Goal: Task Accomplishment & Management: Complete application form

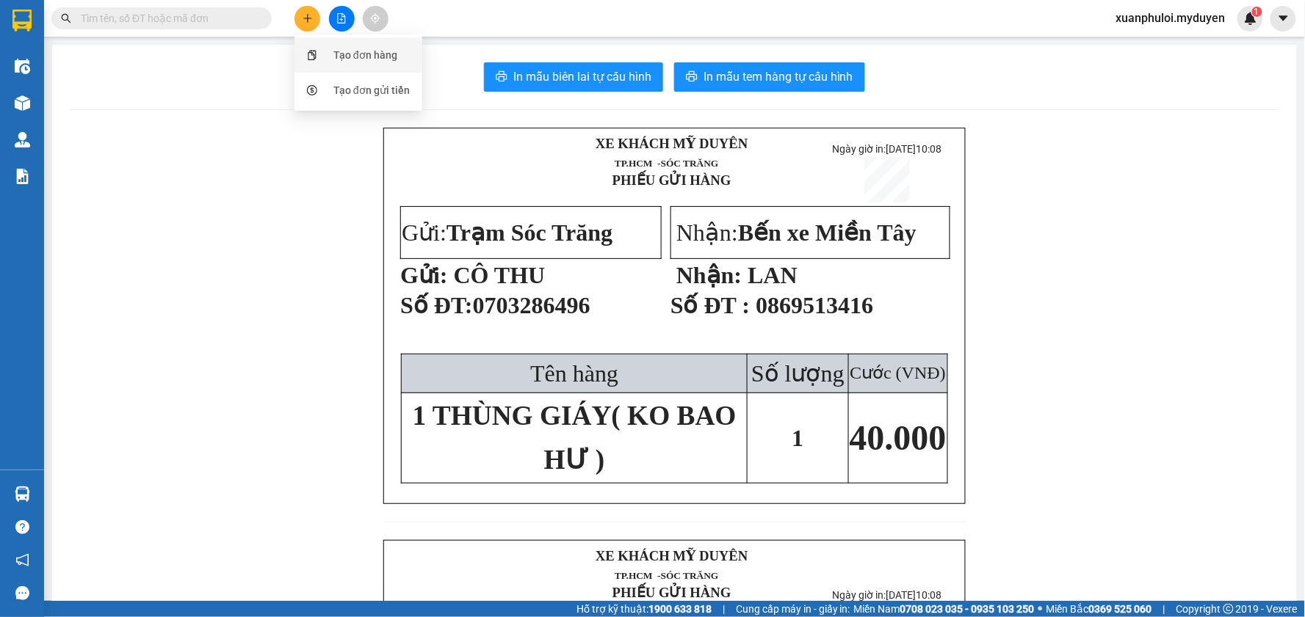
click at [331, 59] on div "Tạo đơn hàng" at bounding box center [358, 55] width 110 height 28
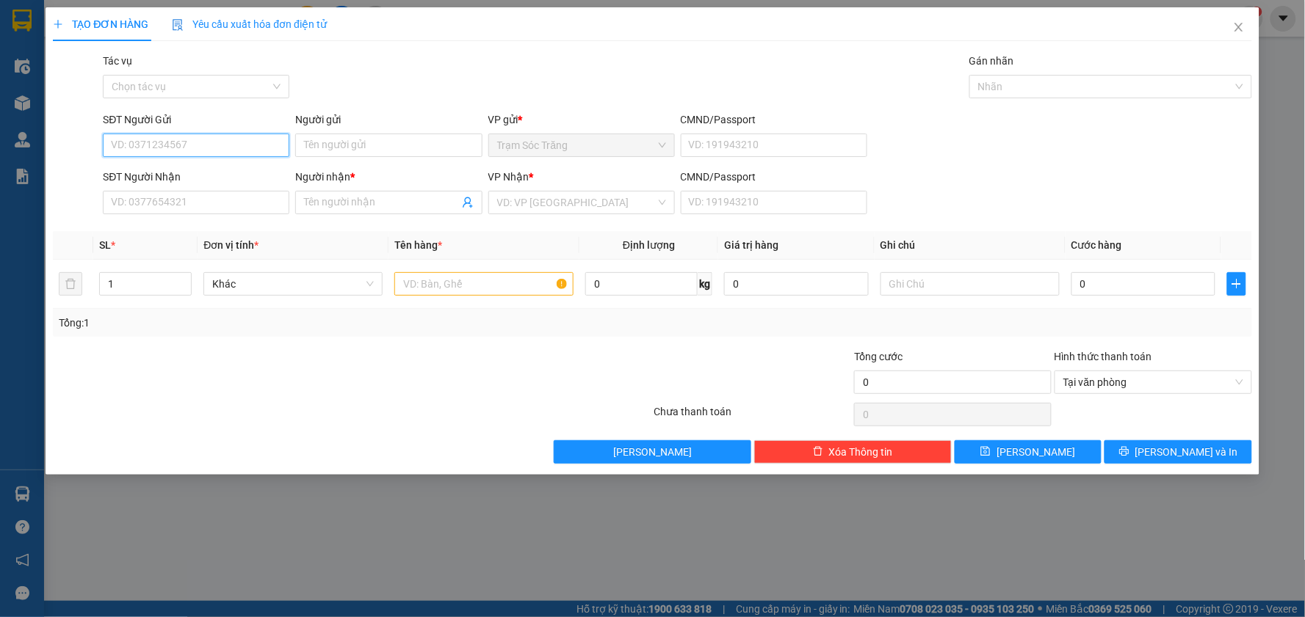
click at [198, 148] on input "SĐT Người Gửi" at bounding box center [196, 145] width 186 height 23
click at [153, 172] on div "0395937106 - KIỆT" at bounding box center [196, 175] width 169 height 16
type input "0395937106"
type input "KIỆT"
type input "0948872909"
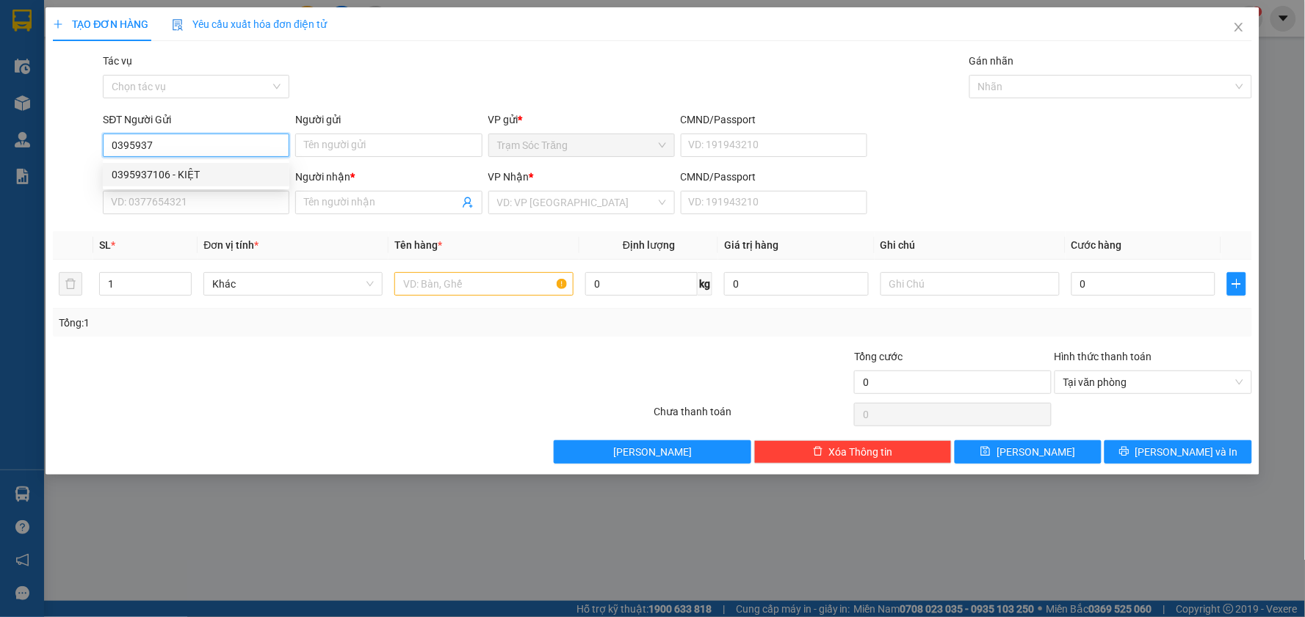
type input "CHÚ LỚN"
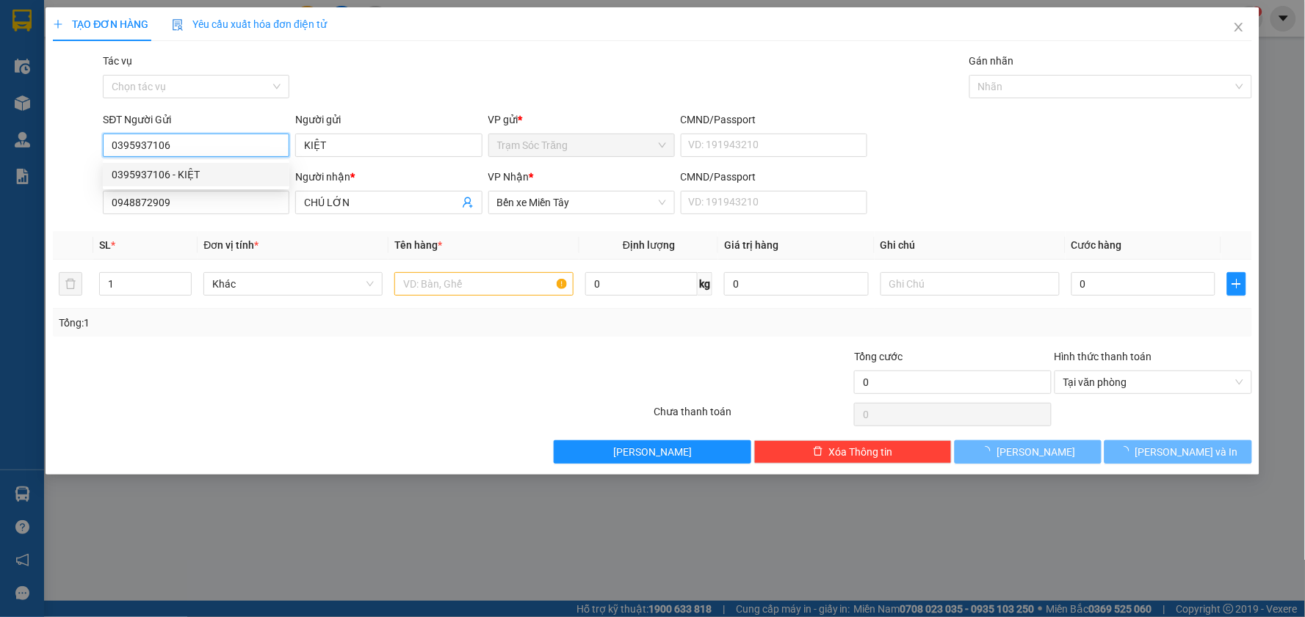
type input "30.000"
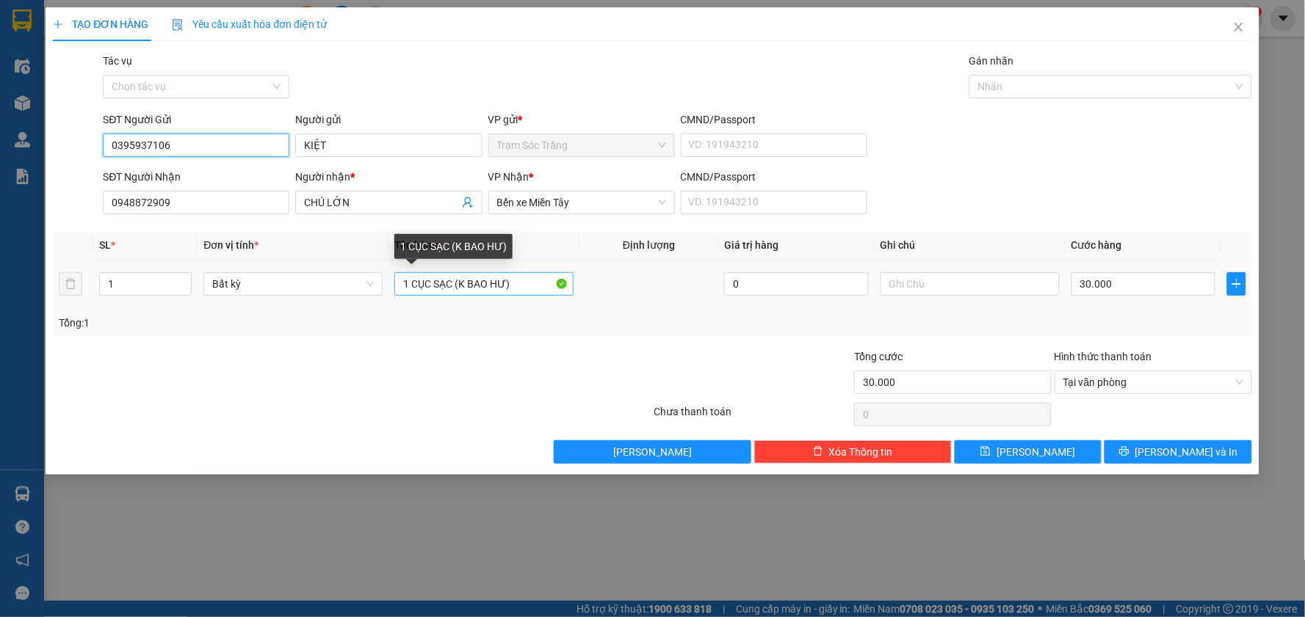
type input "0395937106"
click at [452, 289] on input "1 CỤC SẠC (K BAO HƯ)" at bounding box center [483, 283] width 179 height 23
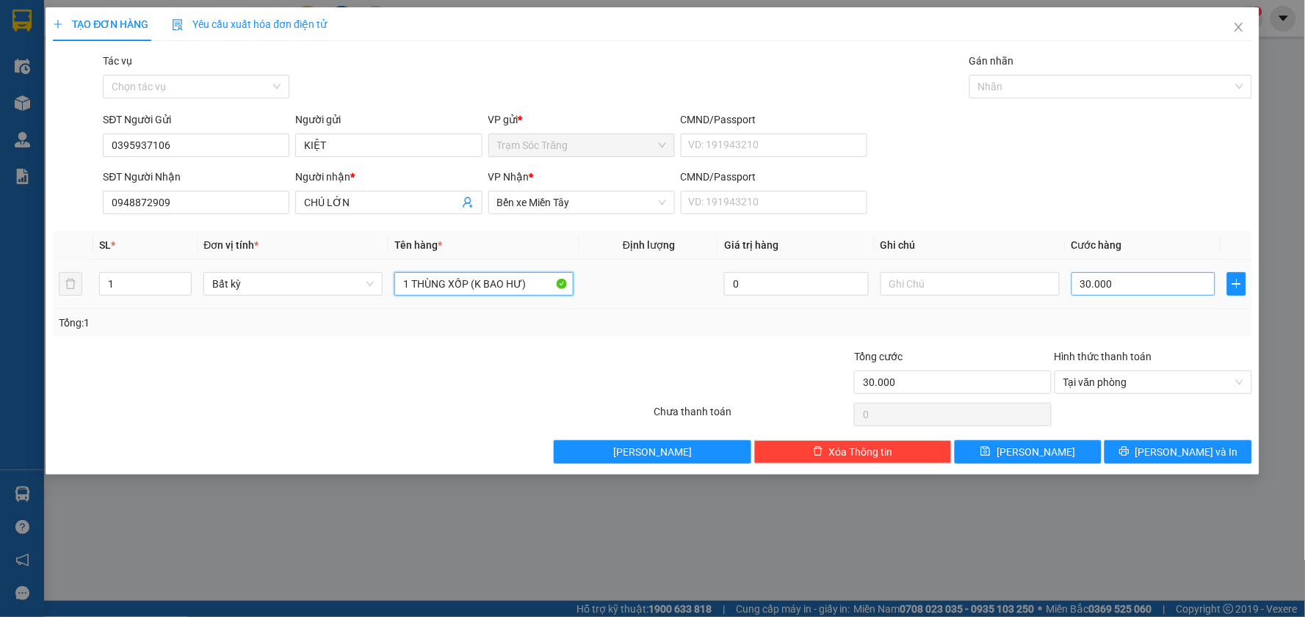
type input "1 THÙNG XỐP (K BAO HƯ)"
click at [1113, 287] on input "30.000" at bounding box center [1143, 283] width 145 height 23
type input "5"
type input "50"
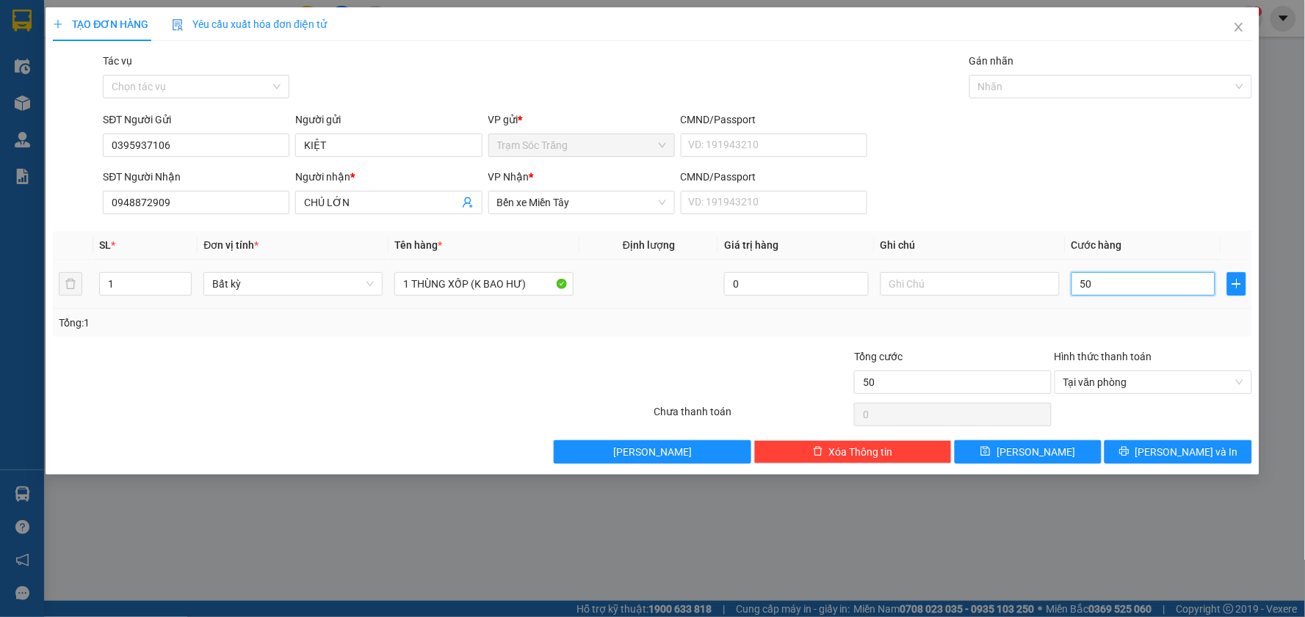
type input "500"
type input "5.000"
type input "50.000"
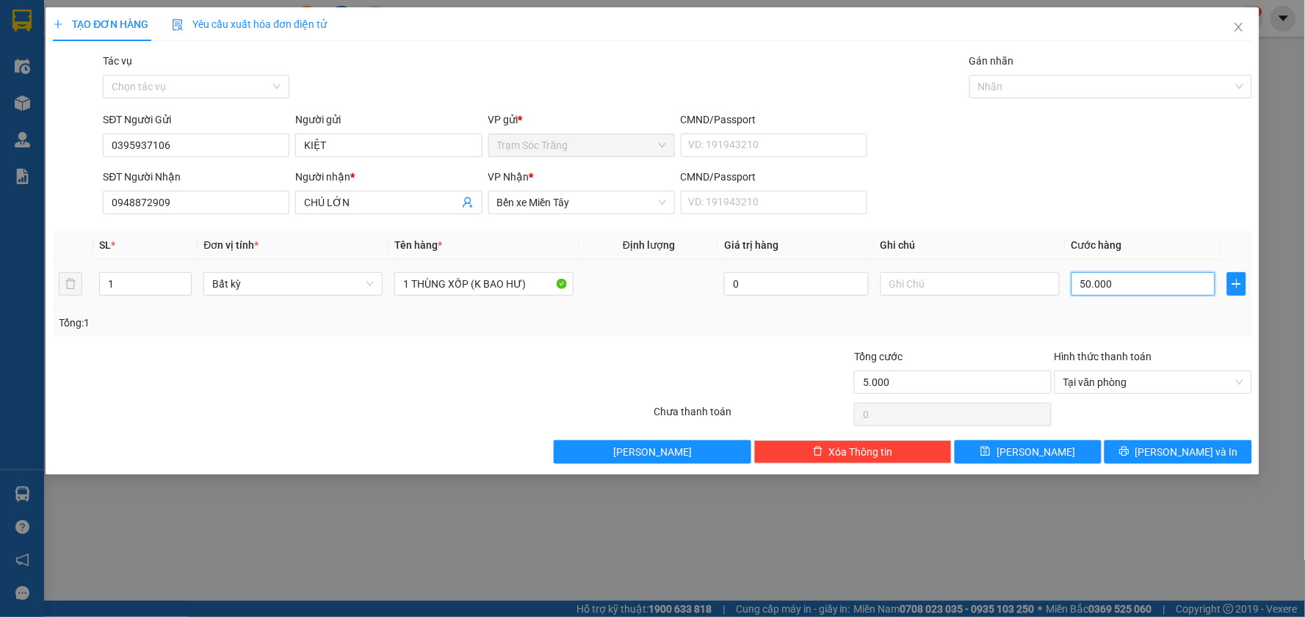
type input "50.000"
click at [1175, 449] on span "[PERSON_NAME] và In" at bounding box center [1186, 452] width 103 height 16
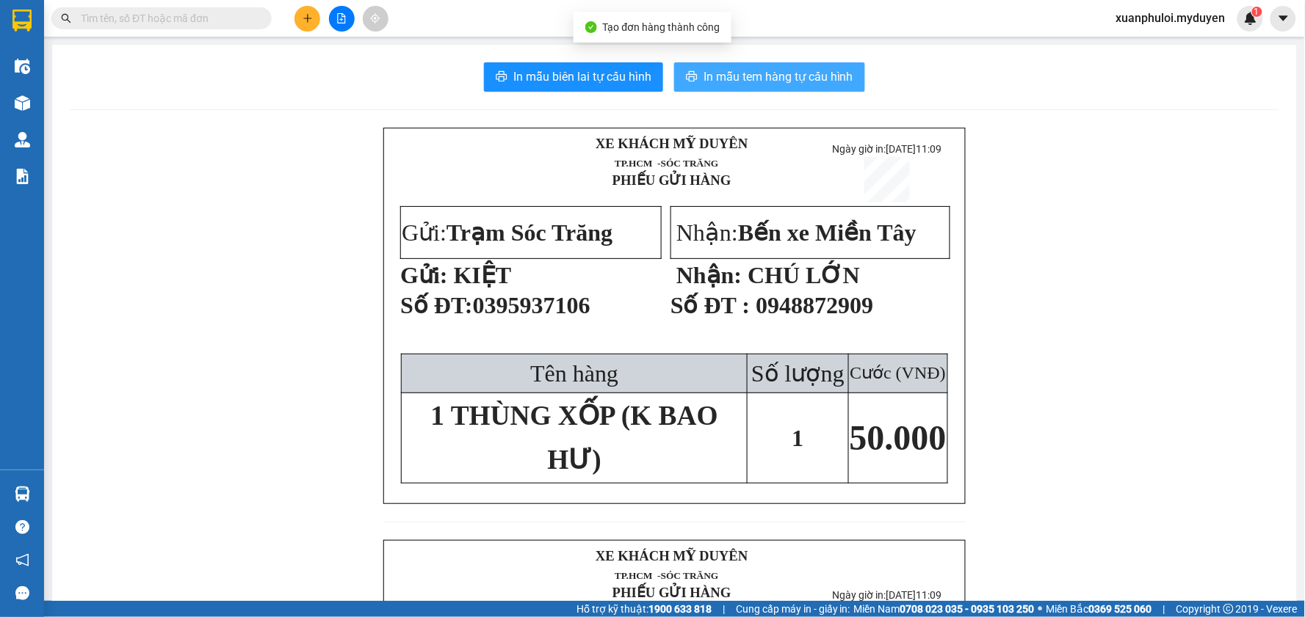
click at [708, 63] on button "In mẫu tem hàng tự cấu hình" at bounding box center [769, 76] width 191 height 29
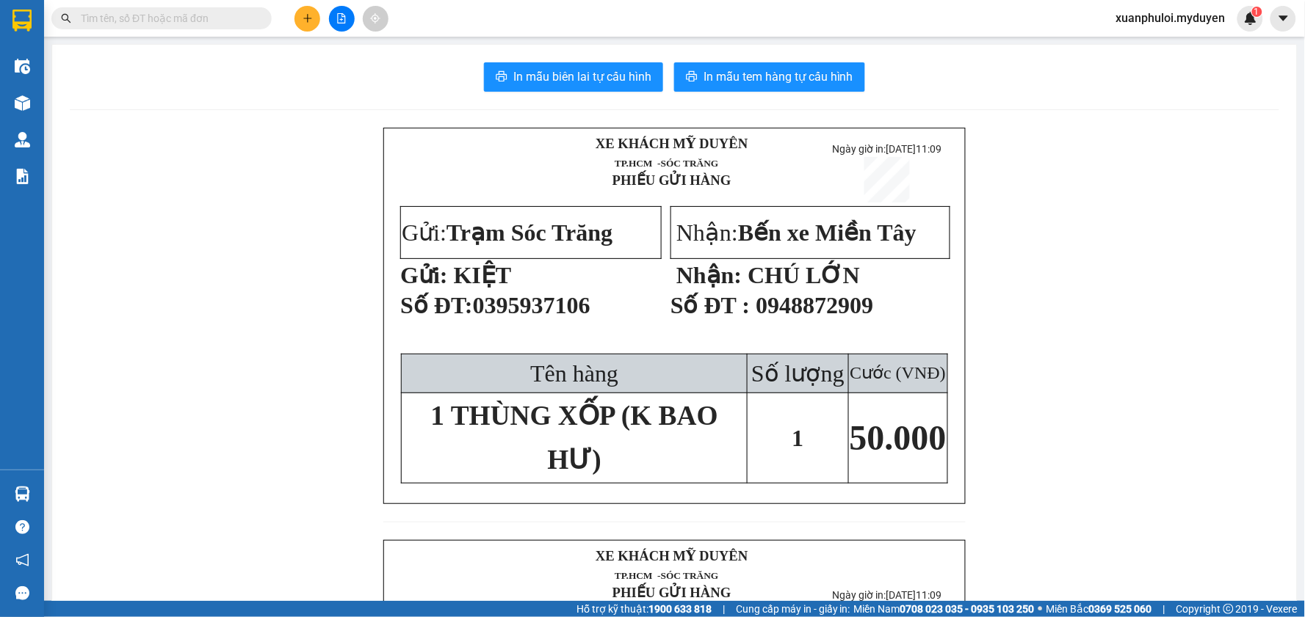
click at [308, 23] on button at bounding box center [307, 19] width 26 height 26
click at [335, 59] on div "Tạo đơn hàng" at bounding box center [365, 55] width 64 height 16
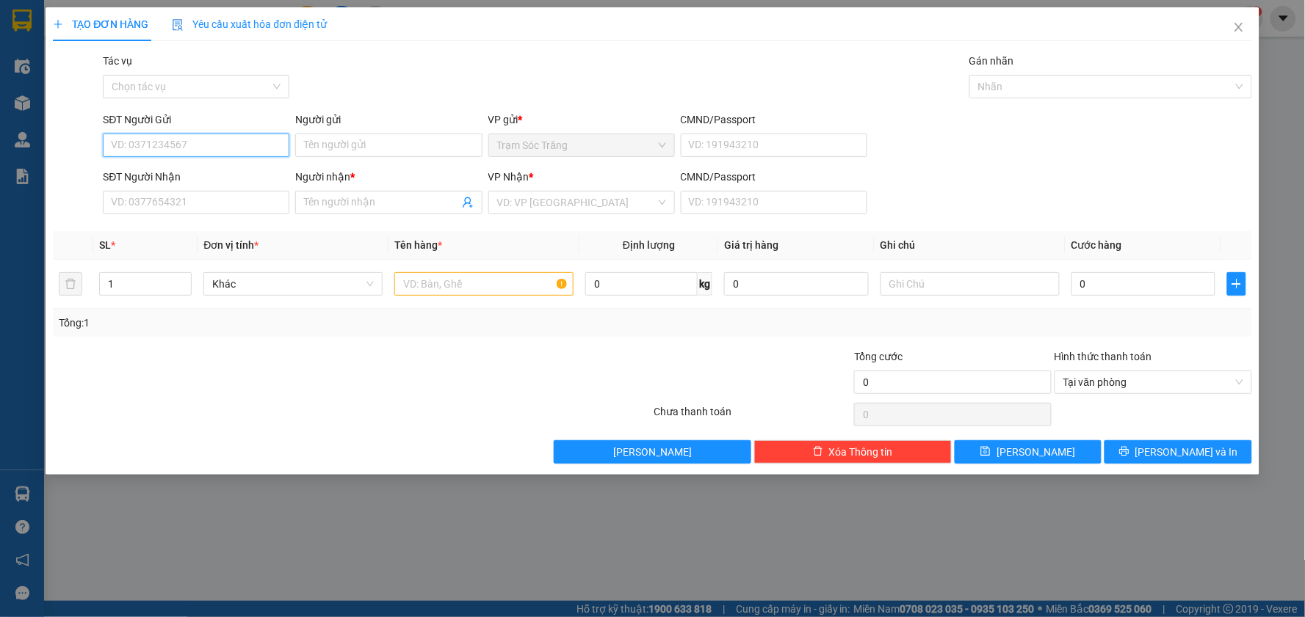
drag, startPoint x: 206, startPoint y: 150, endPoint x: 289, endPoint y: 150, distance: 82.2
click at [208, 150] on input "SĐT Người Gửi" at bounding box center [196, 145] width 186 height 23
click at [198, 173] on div "0387753527 - THU" at bounding box center [196, 175] width 169 height 16
type input "0387753527"
type input "THU"
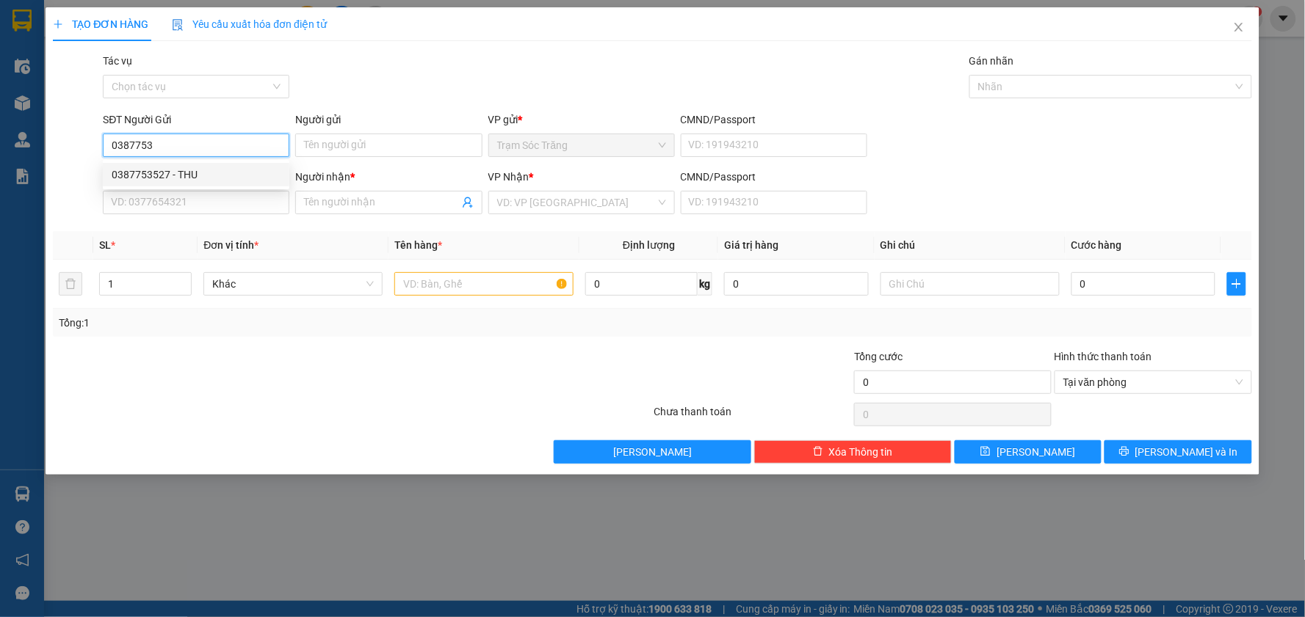
type input "0909854109"
type input "TRUNG"
type input "50.000"
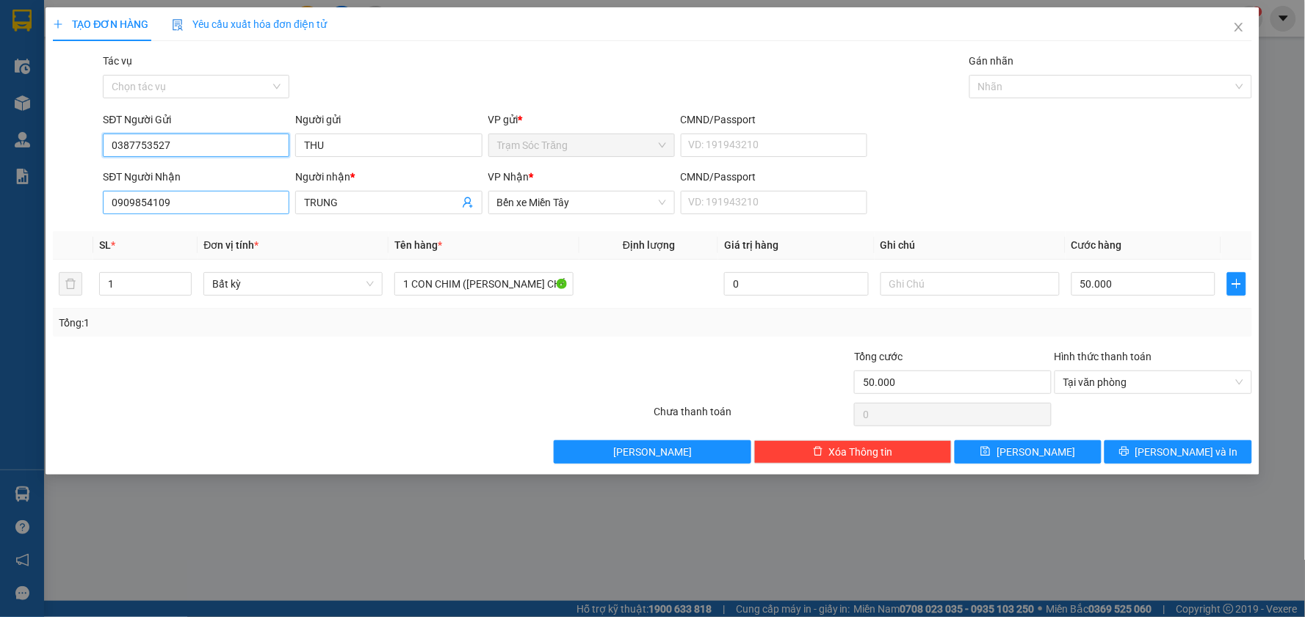
type input "0387753527"
click at [200, 204] on input "0909854109" at bounding box center [196, 202] width 186 height 23
type input "0797855378"
click at [399, 197] on input "TRUNG" at bounding box center [381, 203] width 154 height 16
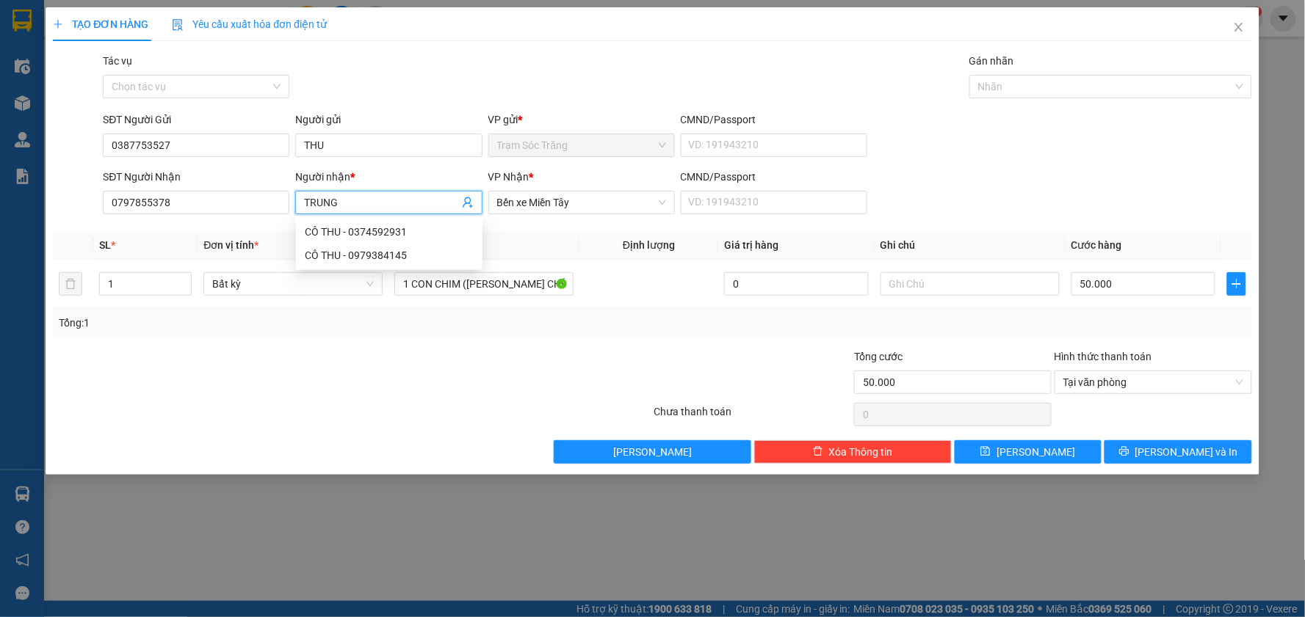
click at [311, 202] on input "TRUNG" at bounding box center [381, 203] width 154 height 16
type input "D"
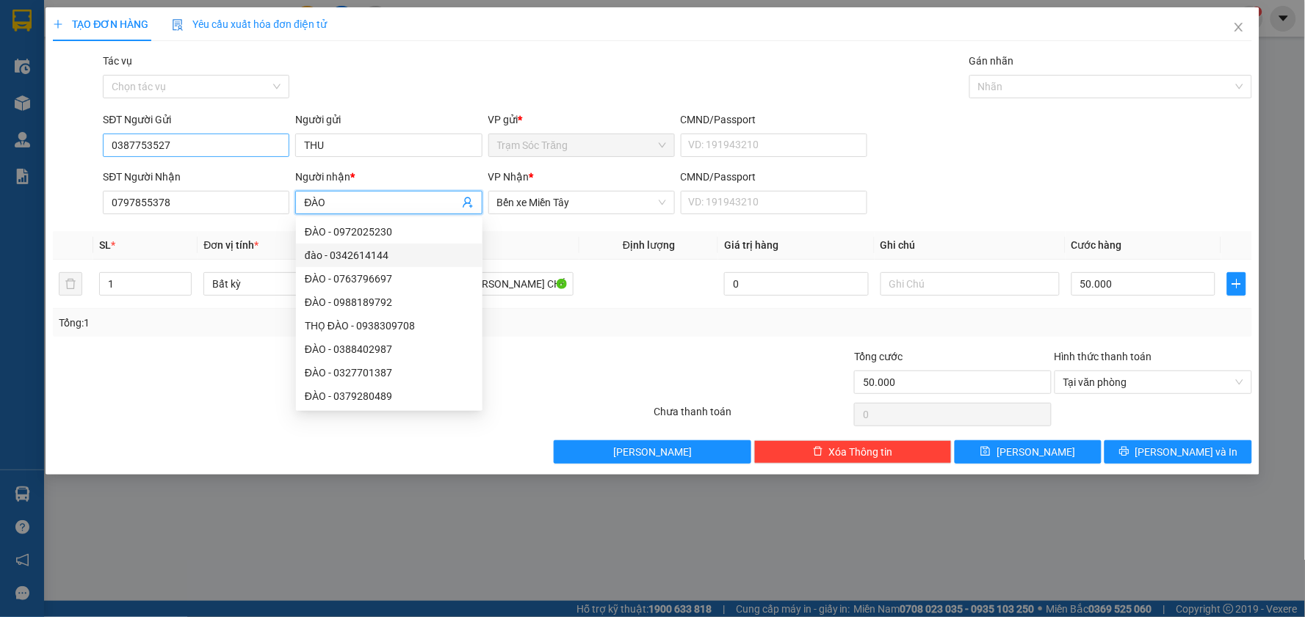
type input "ĐÀO"
click at [104, 143] on input "0387753527" at bounding box center [196, 145] width 186 height 23
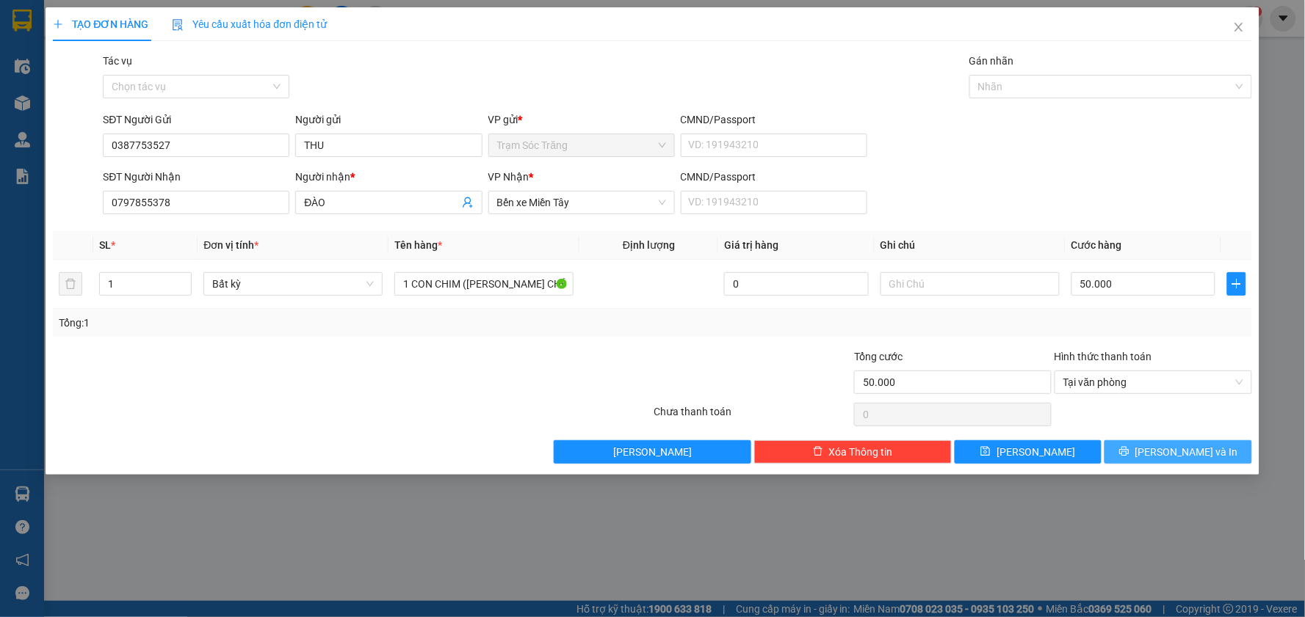
click at [1156, 459] on button "[PERSON_NAME] và In" at bounding box center [1178, 451] width 148 height 23
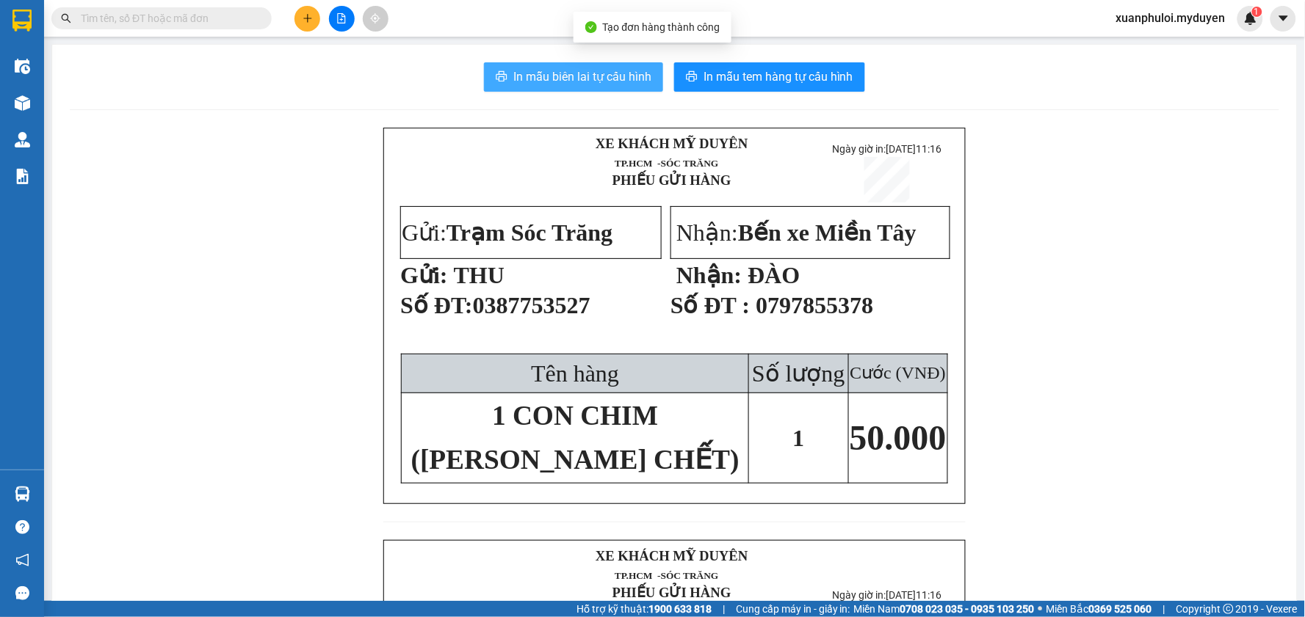
click at [589, 75] on span "In mẫu biên lai tự cấu hình" at bounding box center [582, 77] width 138 height 18
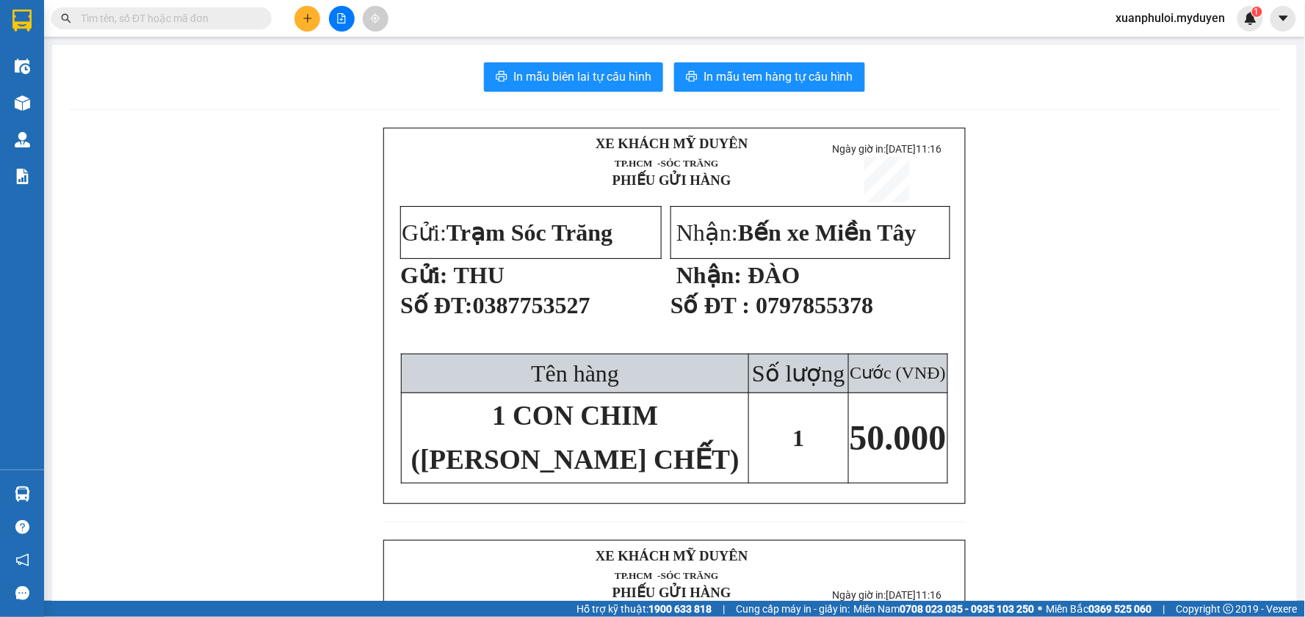
click at [1163, 171] on div "XE KHÁCH MỸ DUYÊN TP.HCM -SÓC TRĂNG PHIẾU GỬI HÀNG Ngày giờ in: [DATE] 11:16…" at bounding box center [674, 587] width 1209 height 918
drag, startPoint x: 598, startPoint y: 312, endPoint x: 479, endPoint y: 313, distance: 118.9
click at [479, 313] on p "Số ĐT: 0387753527" at bounding box center [529, 311] width 259 height 41
copy span "0387753527"
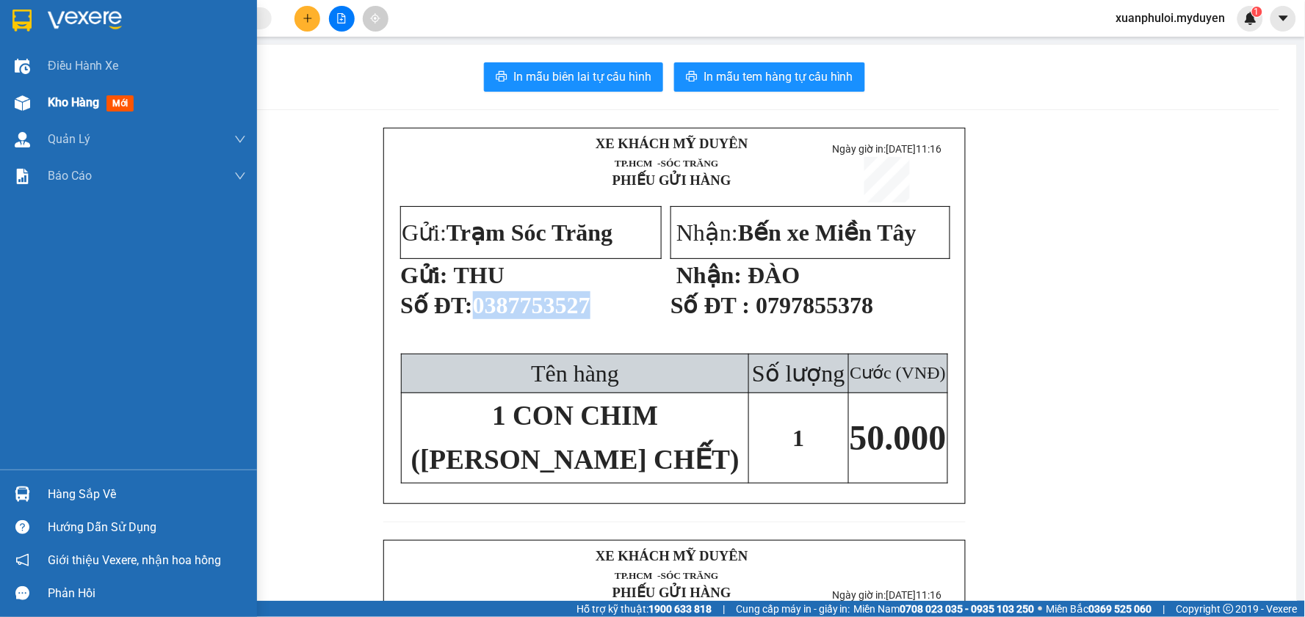
click at [106, 104] on div "Kho hàng mới" at bounding box center [94, 102] width 92 height 18
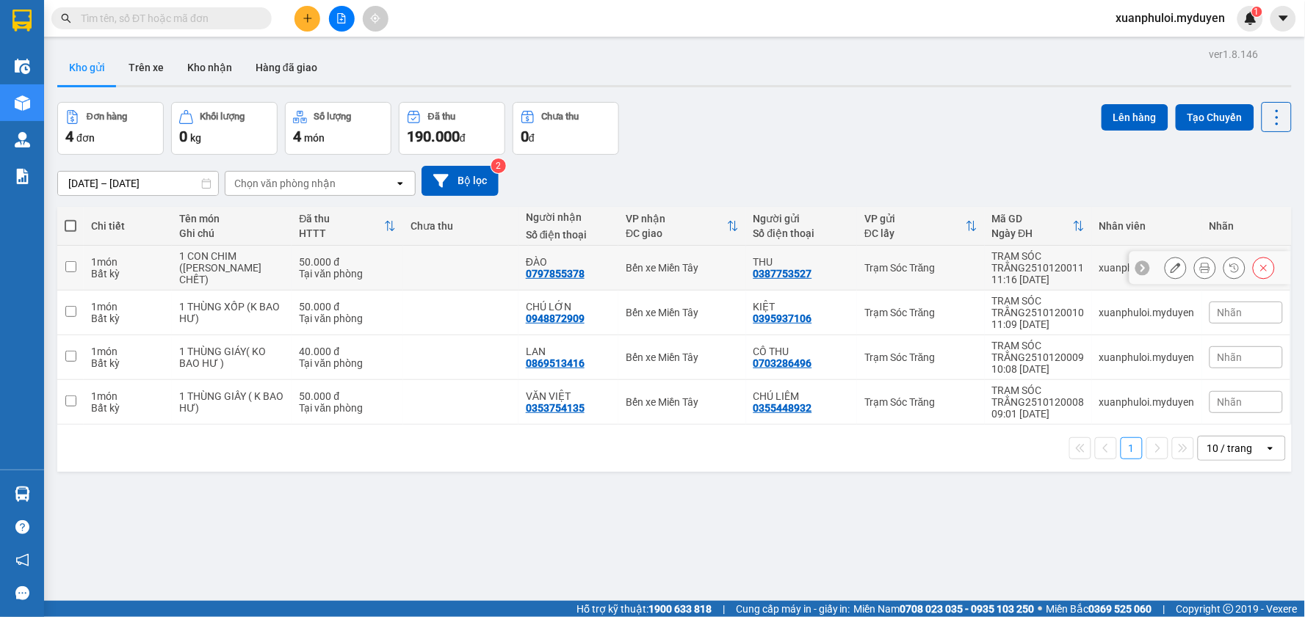
click at [1258, 269] on icon at bounding box center [1263, 268] width 10 height 10
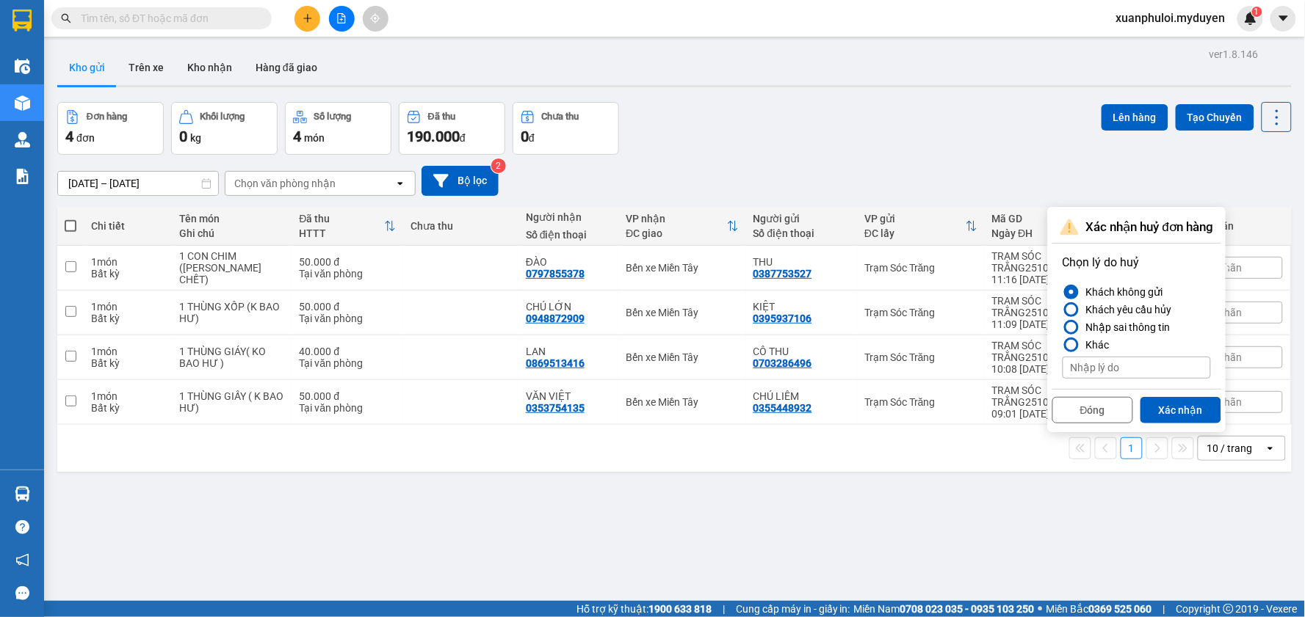
click at [1124, 326] on div "Nhập sai thông tin" at bounding box center [1125, 328] width 90 height 18
click at [1062, 327] on input "Nhập sai thông tin" at bounding box center [1062, 327] width 0 height 0
click at [1125, 305] on div "Khách yêu cầu hủy" at bounding box center [1126, 310] width 92 height 18
click at [1062, 310] on input "Khách yêu cầu hủy" at bounding box center [1062, 310] width 0 height 0
click at [1165, 404] on button "Xác nhận" at bounding box center [1180, 410] width 81 height 26
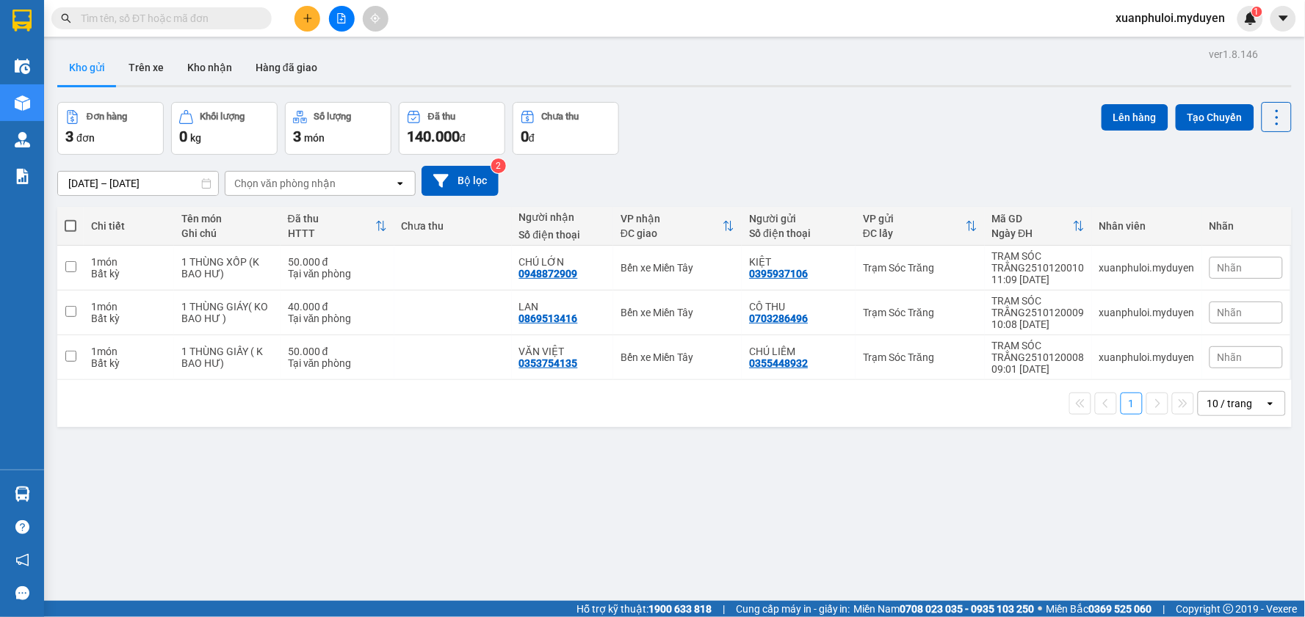
click at [313, 13] on button at bounding box center [307, 19] width 26 height 26
click at [345, 62] on div "Tạo đơn hàng" at bounding box center [365, 55] width 64 height 16
